Goal: Check status: Check status

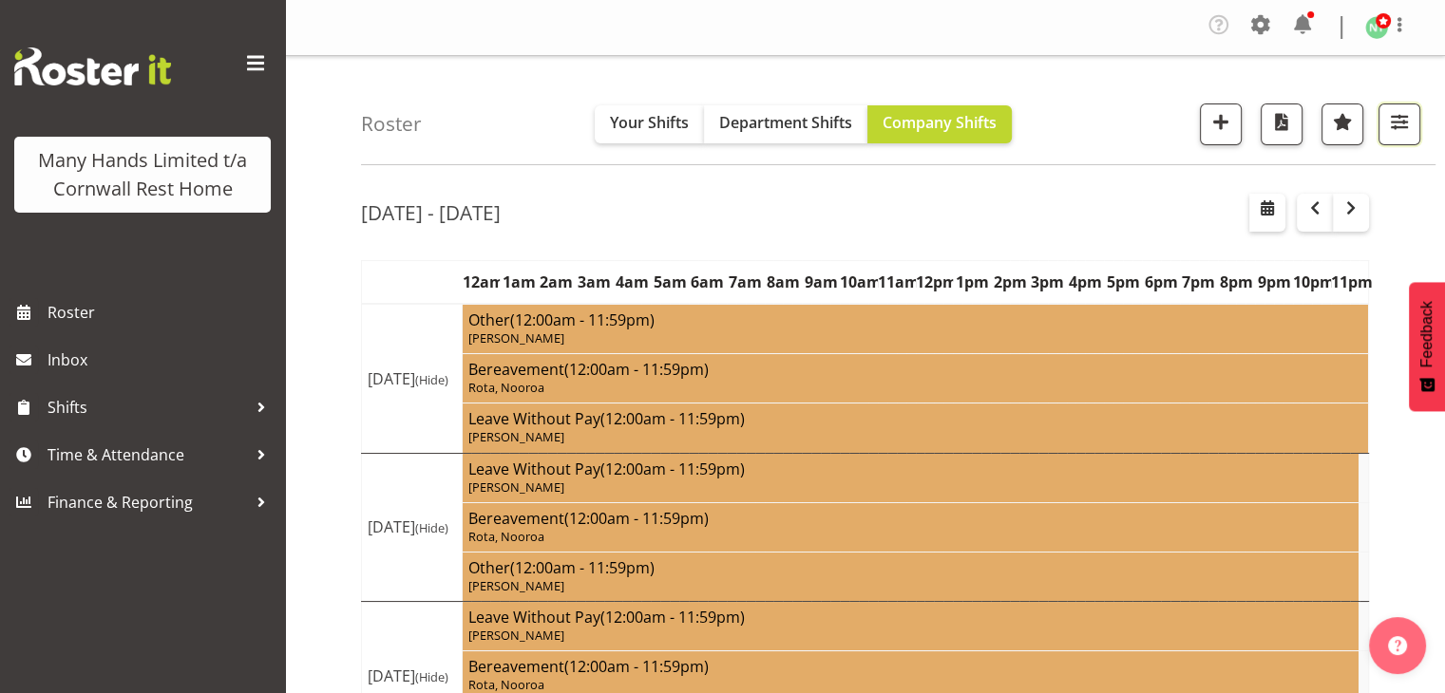
click at [1417, 130] on button "button" at bounding box center [1399, 125] width 42 height 42
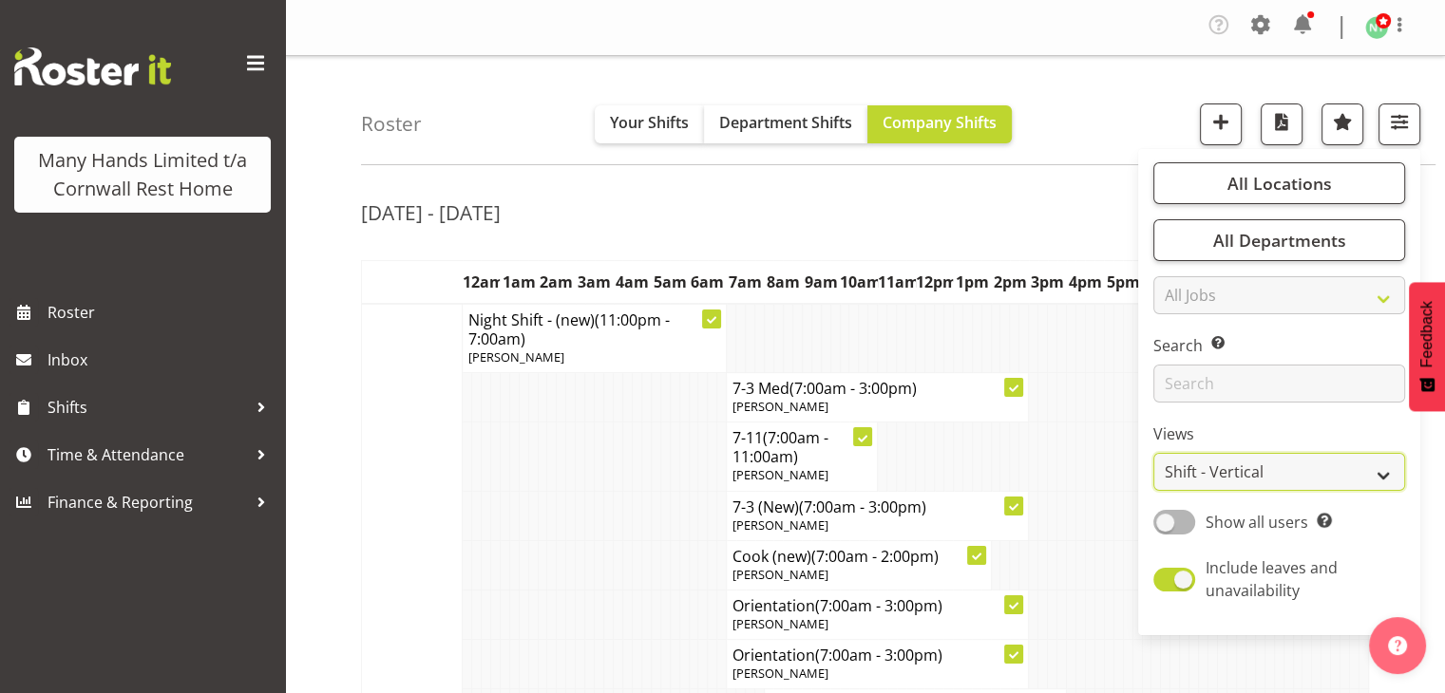
click at [1320, 461] on select "Staff Role Shift - Horizontal Shift - Vertical Staff - Location" at bounding box center [1279, 472] width 252 height 38
select select "staff"
click at [1154, 453] on select "Staff Role Shift - Horizontal Shift - Vertical Staff - Location" at bounding box center [1279, 472] width 252 height 38
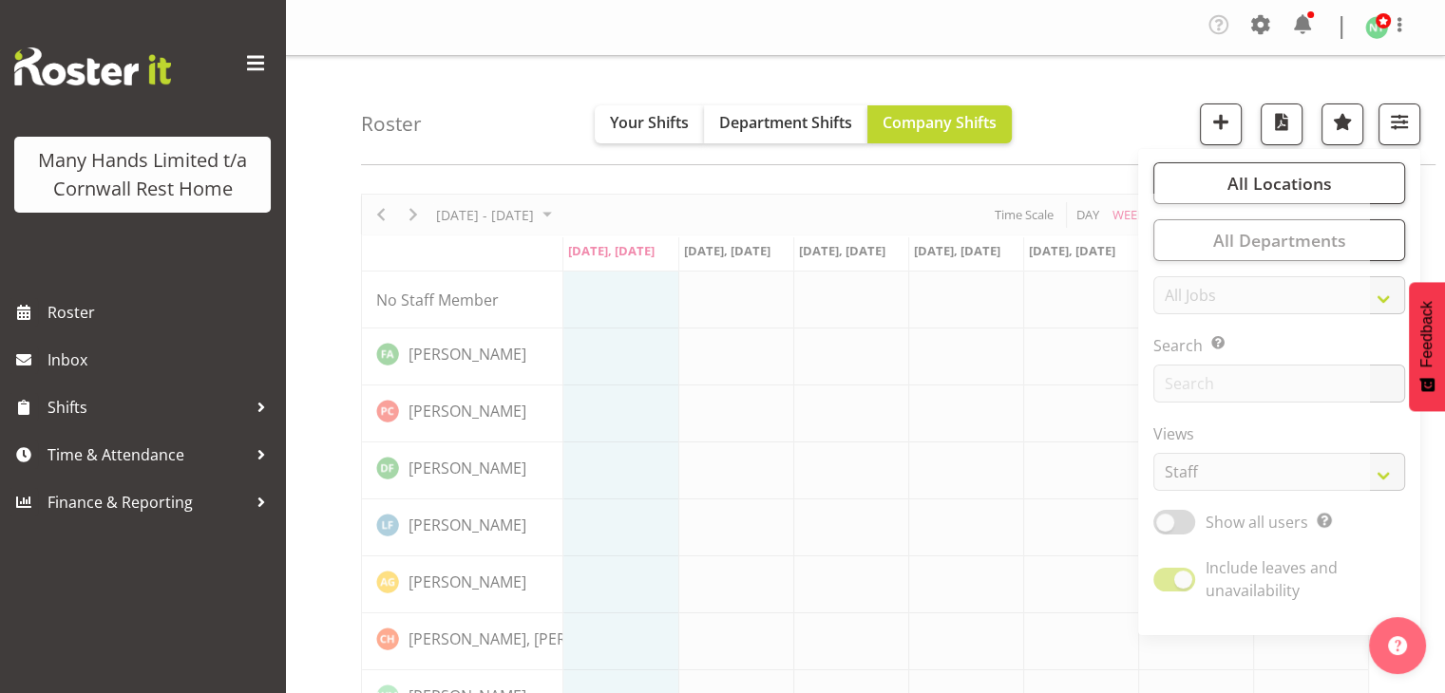
click at [1140, 114] on div "Roster Your Shifts Department Shifts Company Shifts All Locations Clear [GEOGRA…" at bounding box center [898, 110] width 1074 height 109
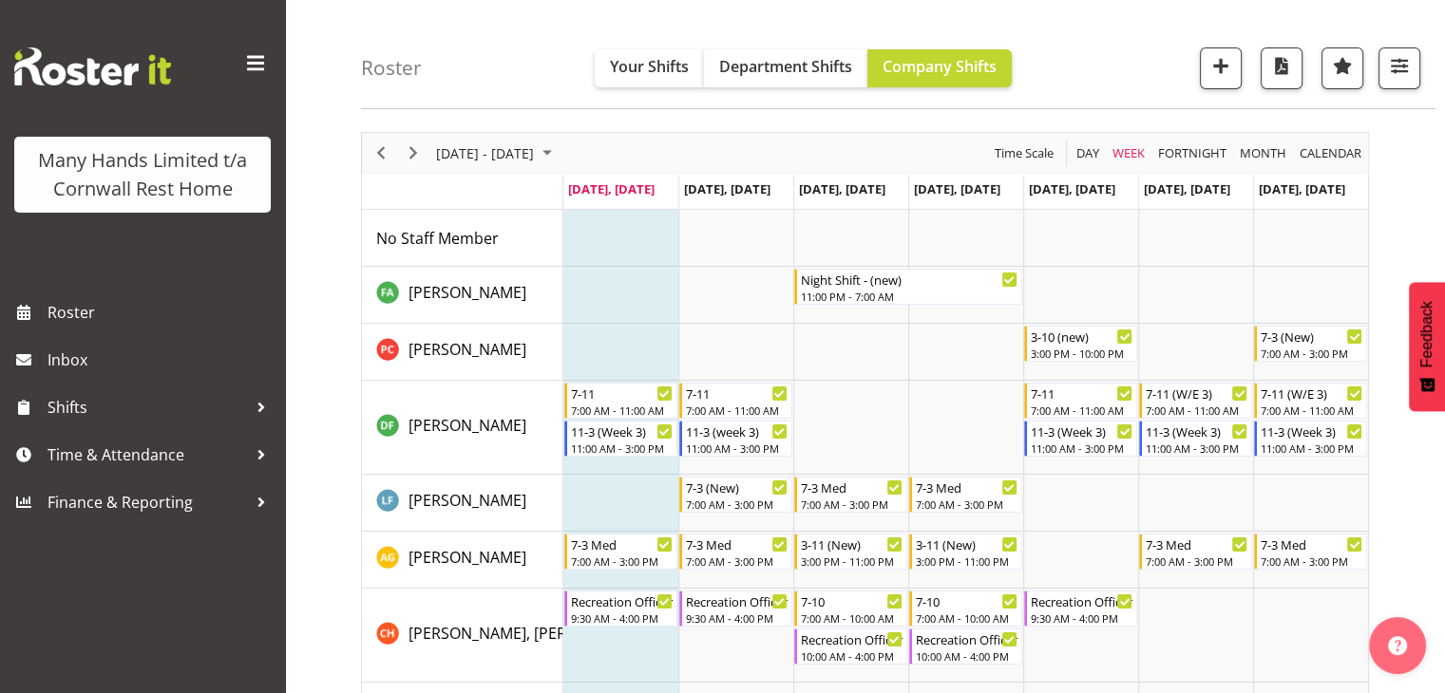
scroll to position [57, 0]
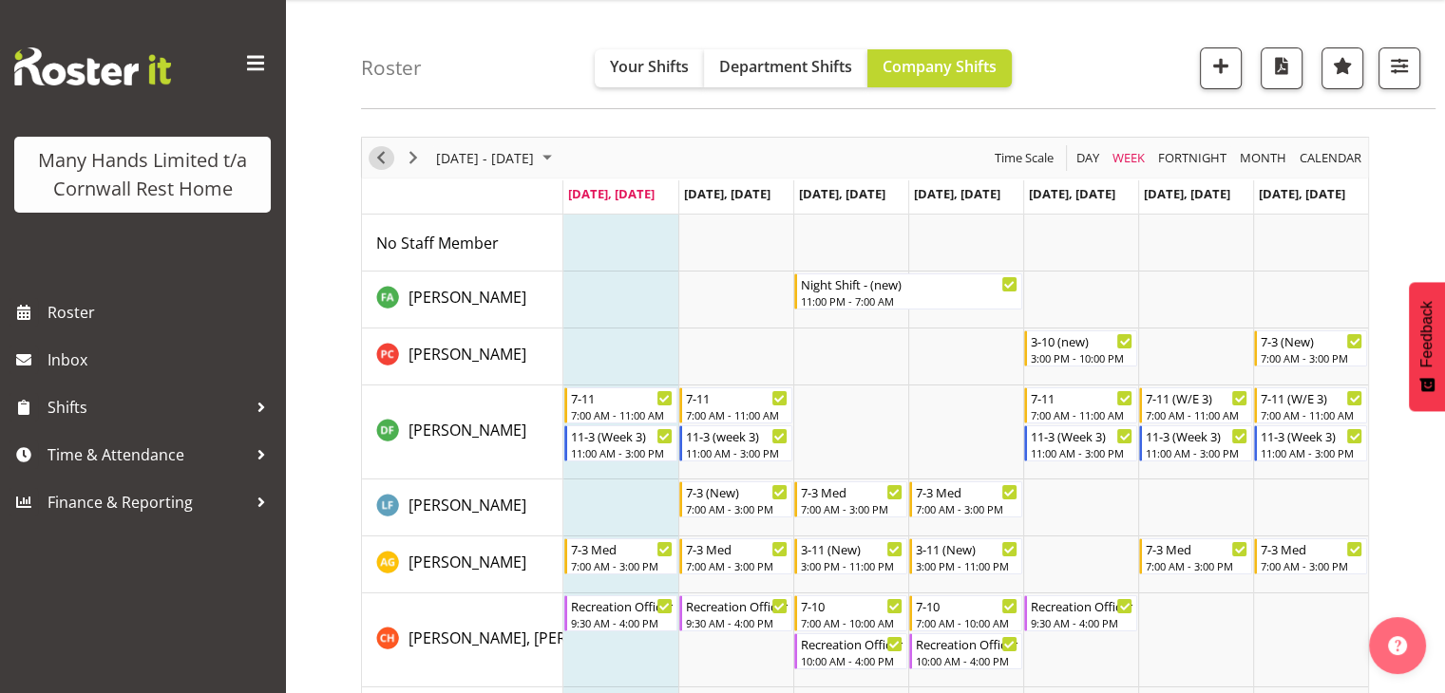
click at [376, 157] on span "Previous" at bounding box center [380, 158] width 23 height 24
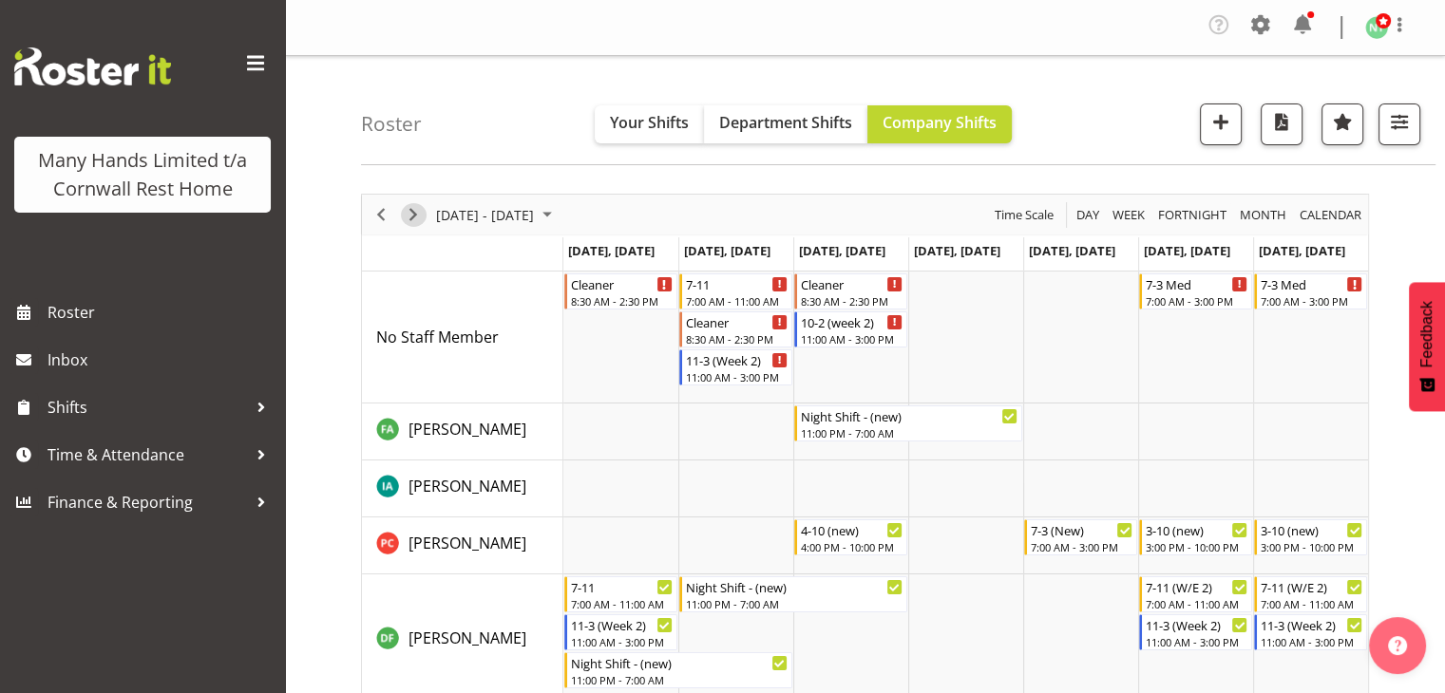
click at [415, 213] on span "Next" at bounding box center [413, 215] width 23 height 24
